Goal: Answer question/provide support

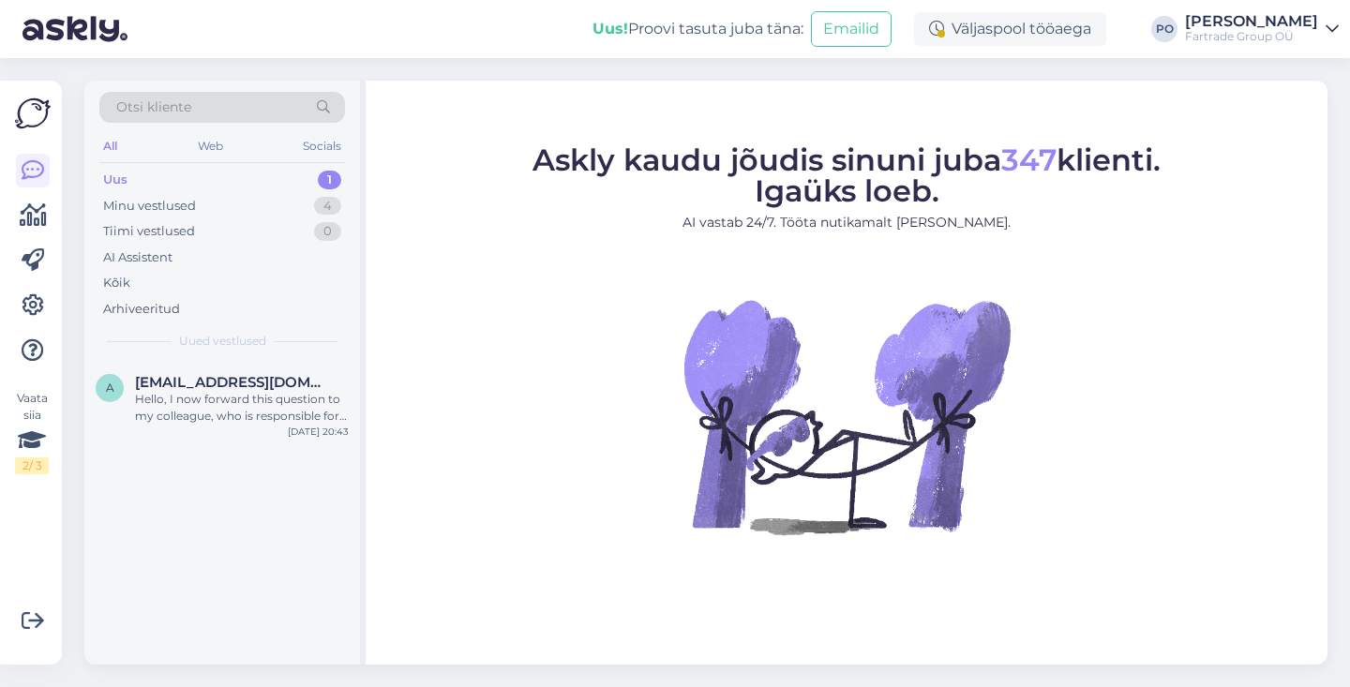
click at [193, 172] on div "Uus 1" at bounding box center [222, 180] width 246 height 26
click at [283, 415] on div "Hello, I now forward this question to my colleague, who is responsible for this…" at bounding box center [242, 408] width 214 height 34
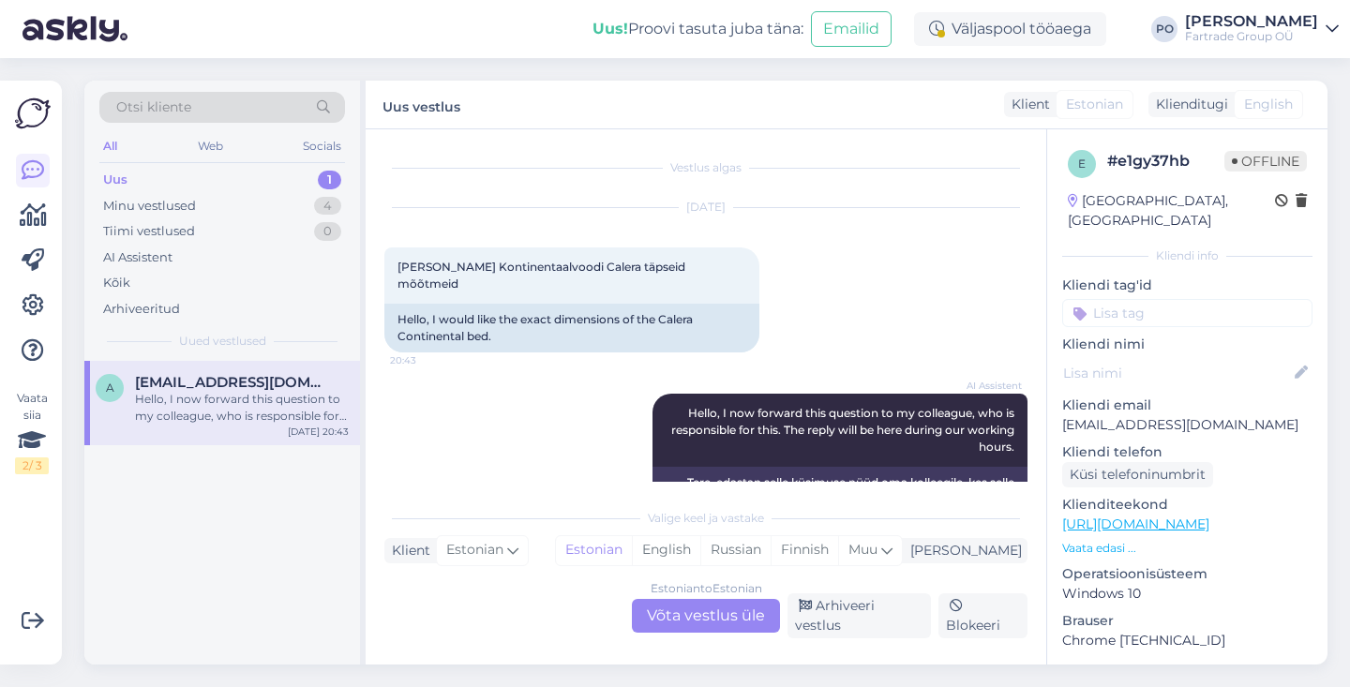
scroll to position [26, 0]
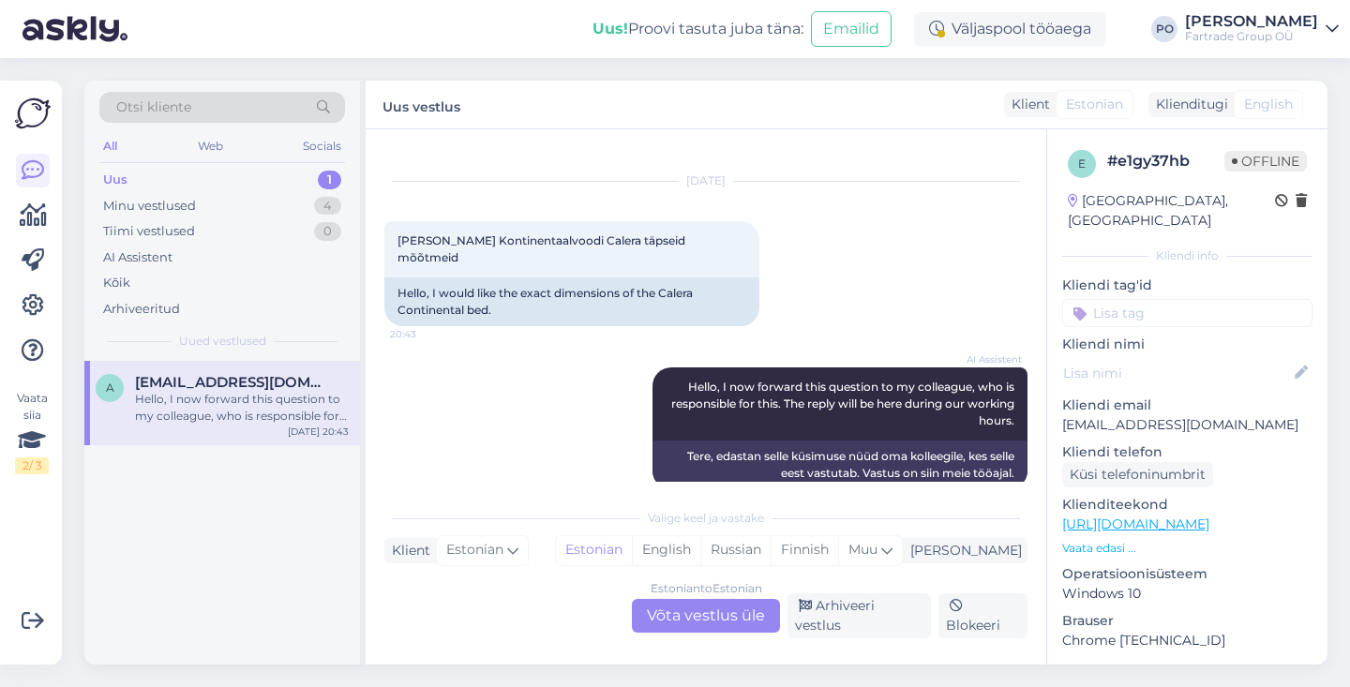
click at [1115, 540] on p "Vaata edasi ..." at bounding box center [1187, 548] width 250 height 17
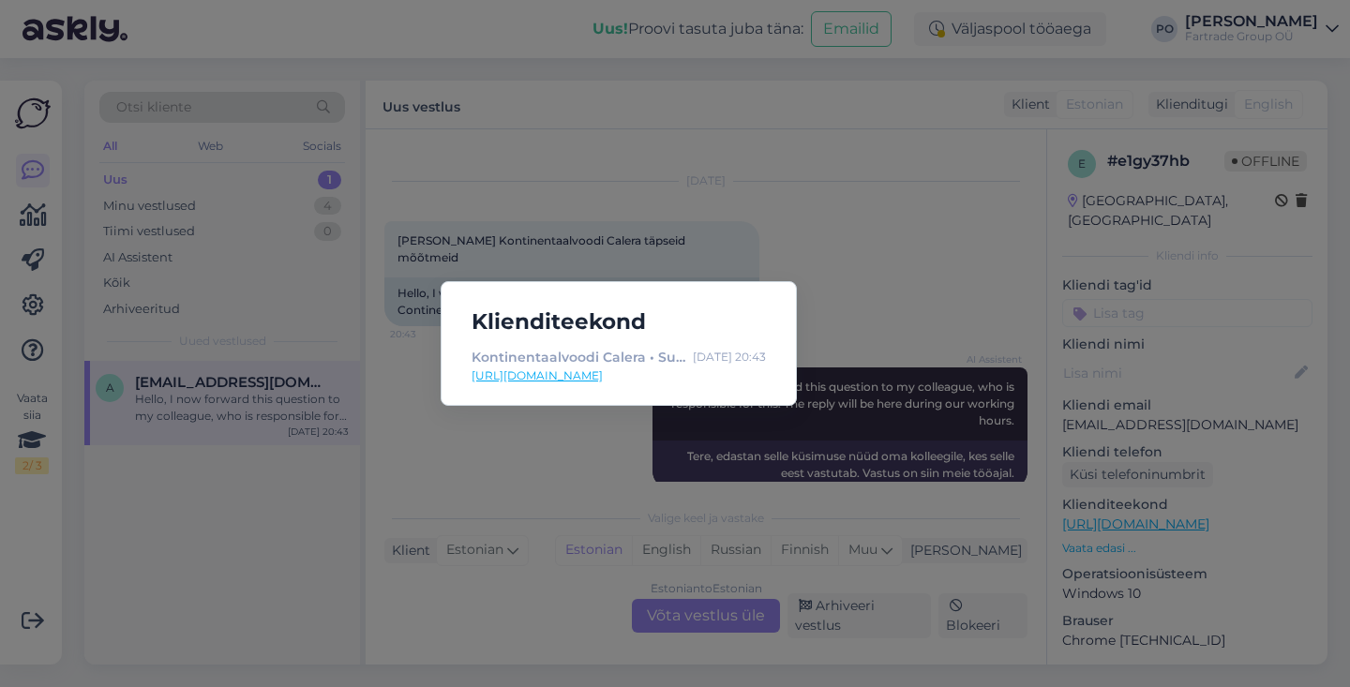
click at [742, 380] on link "[URL][DOMAIN_NAME]" at bounding box center [618, 375] width 294 height 17
click at [721, 222] on div "Klienditeekond Kontinentaalvoodi Calera • Suur valik voodeid [DATE] 20:43 [URL]…" at bounding box center [675, 343] width 1350 height 687
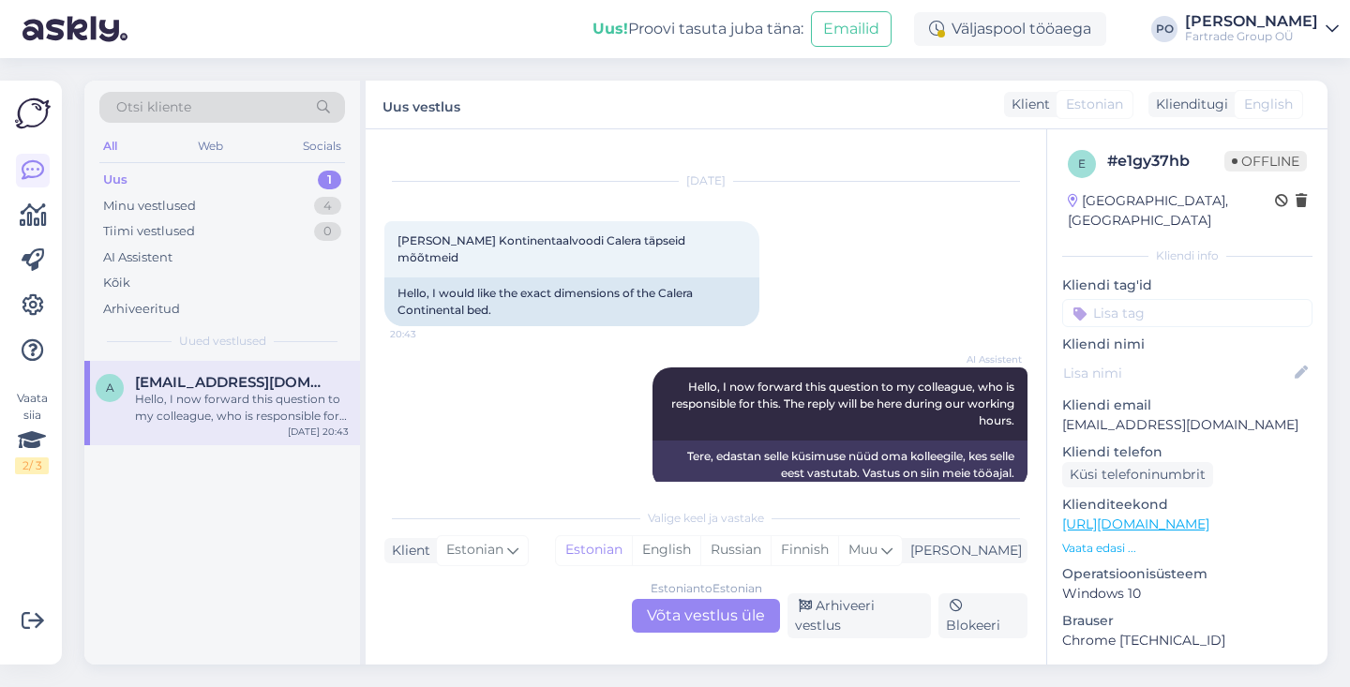
click at [706, 633] on div "Estonian to Estonian Võta vestlus üle" at bounding box center [706, 616] width 148 height 34
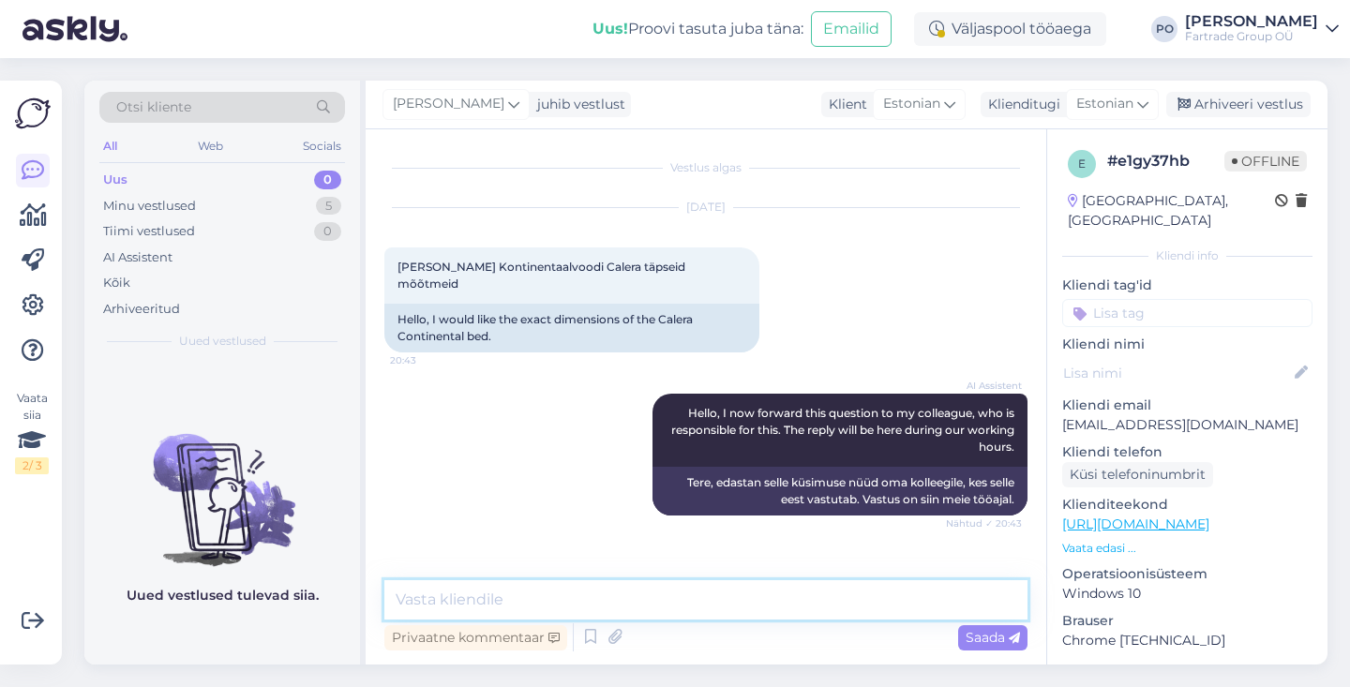
click at [581, 600] on textarea at bounding box center [705, 599] width 643 height 39
type textarea "Tere, mis mõõdud Teid täpsemalt huvitavad?"
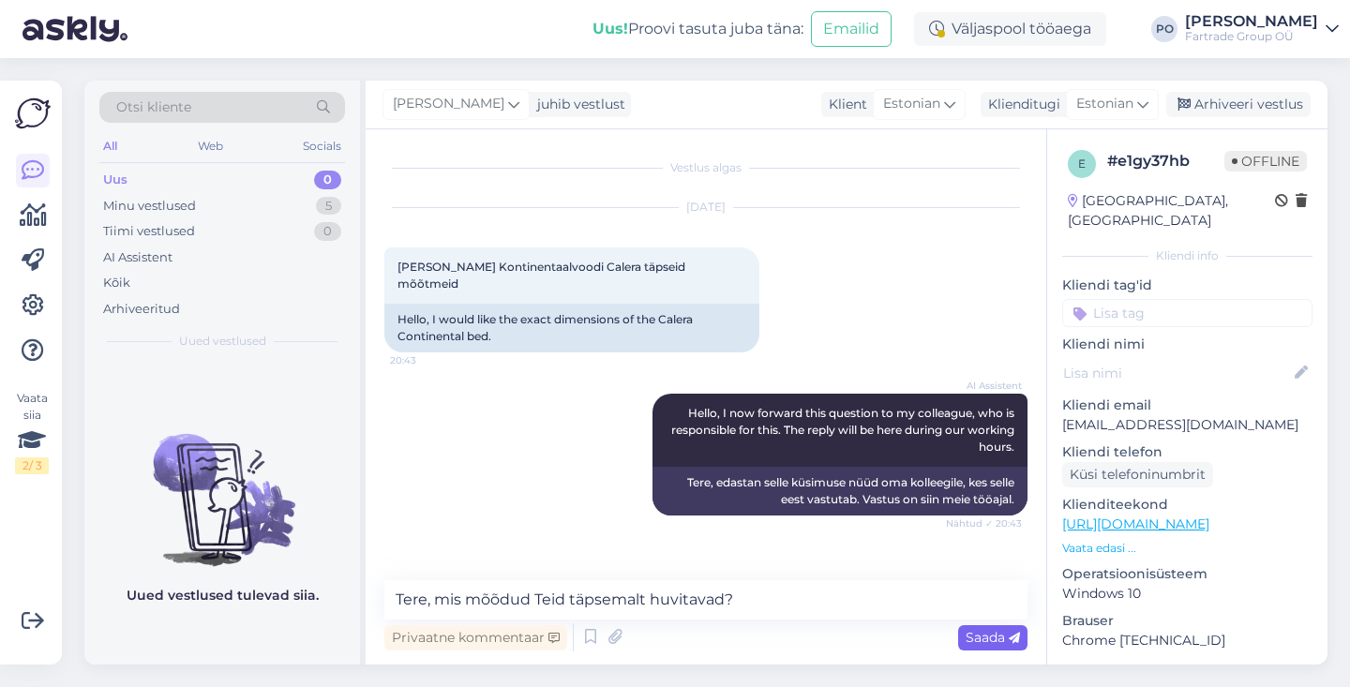
click at [968, 642] on span "Saada" at bounding box center [992, 637] width 54 height 17
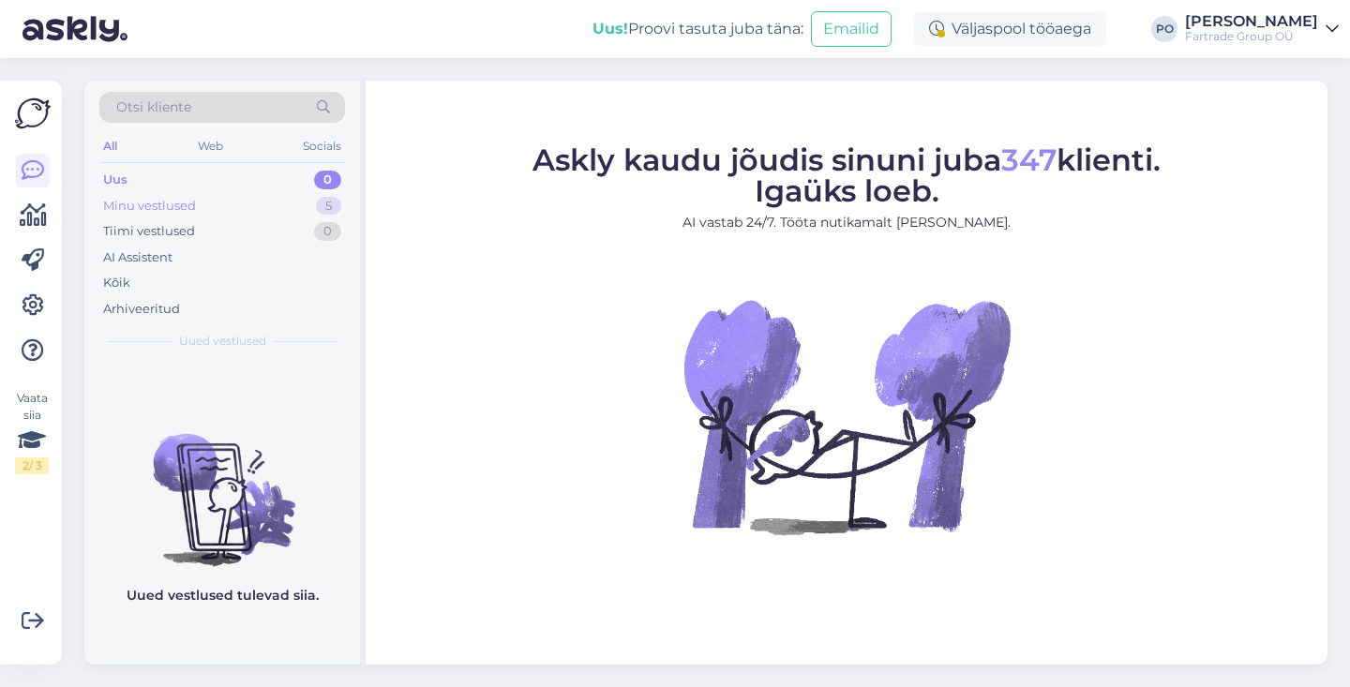
click at [238, 204] on div "Minu vestlused 5" at bounding box center [222, 206] width 246 height 26
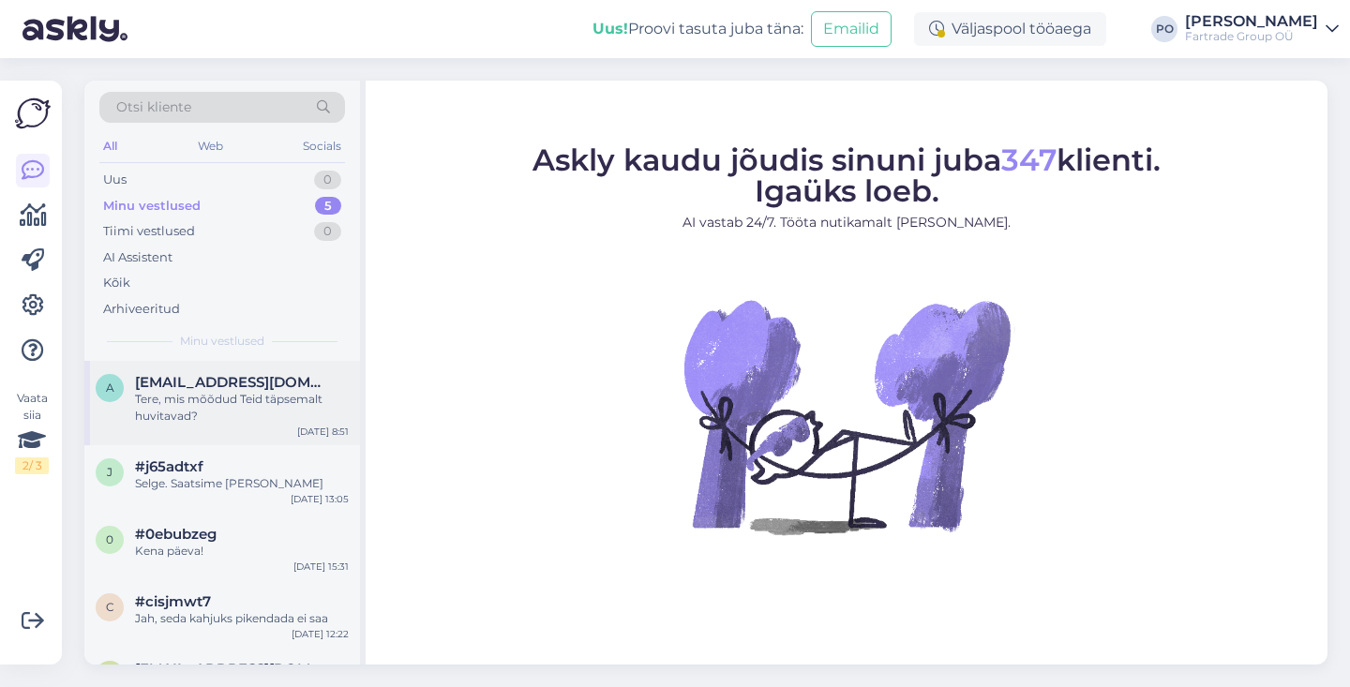
click at [278, 394] on div "Tere, mis mõõdud Teid täpsemalt huvitavad?" at bounding box center [242, 408] width 214 height 34
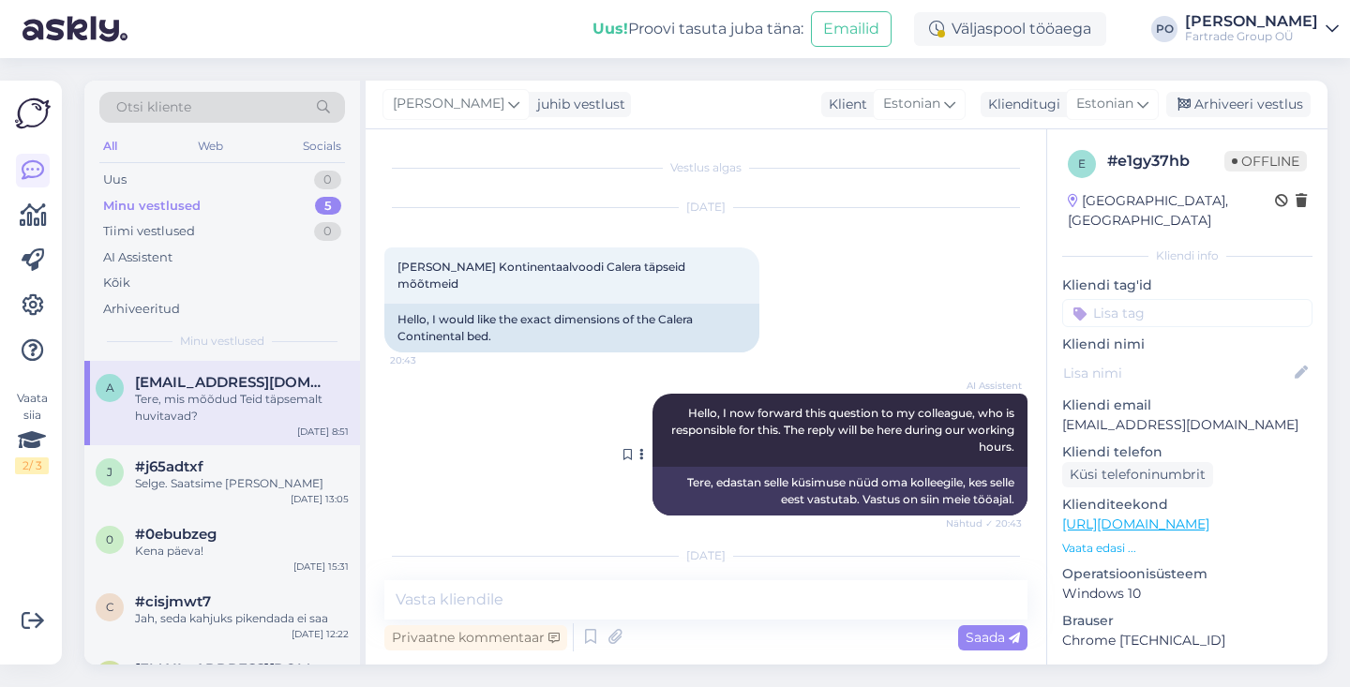
scroll to position [76, 0]
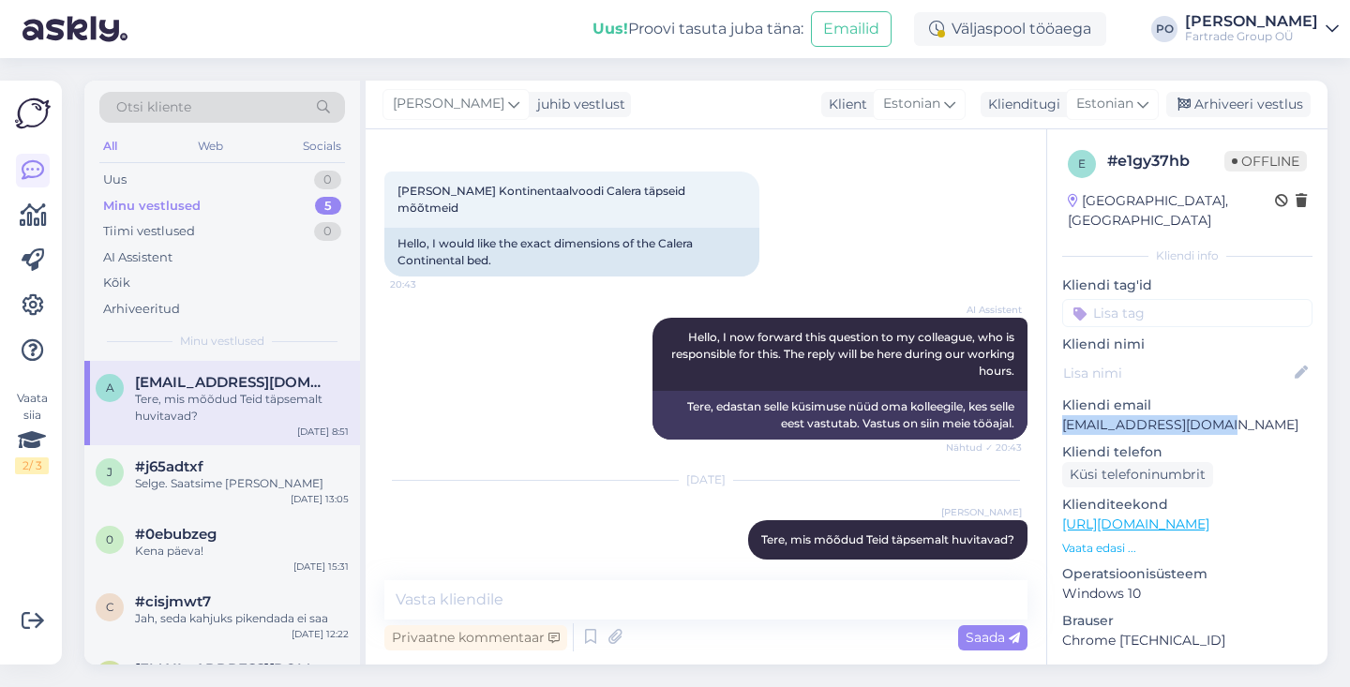
drag, startPoint x: 1228, startPoint y: 409, endPoint x: 1064, endPoint y: 404, distance: 164.1
click at [1064, 415] on p "[EMAIL_ADDRESS][DOMAIN_NAME]" at bounding box center [1187, 425] width 250 height 20
copy p "[EMAIL_ADDRESS][DOMAIN_NAME]"
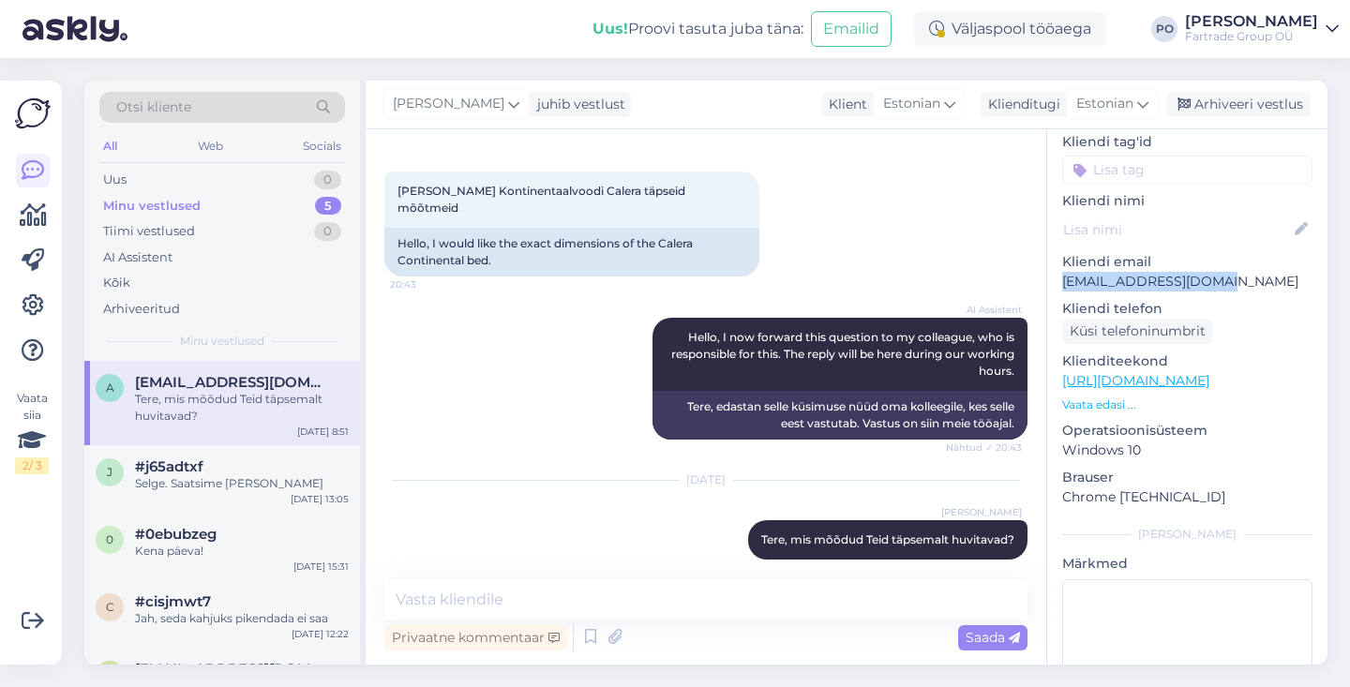
scroll to position [224, 0]
